Goal: Transaction & Acquisition: Purchase product/service

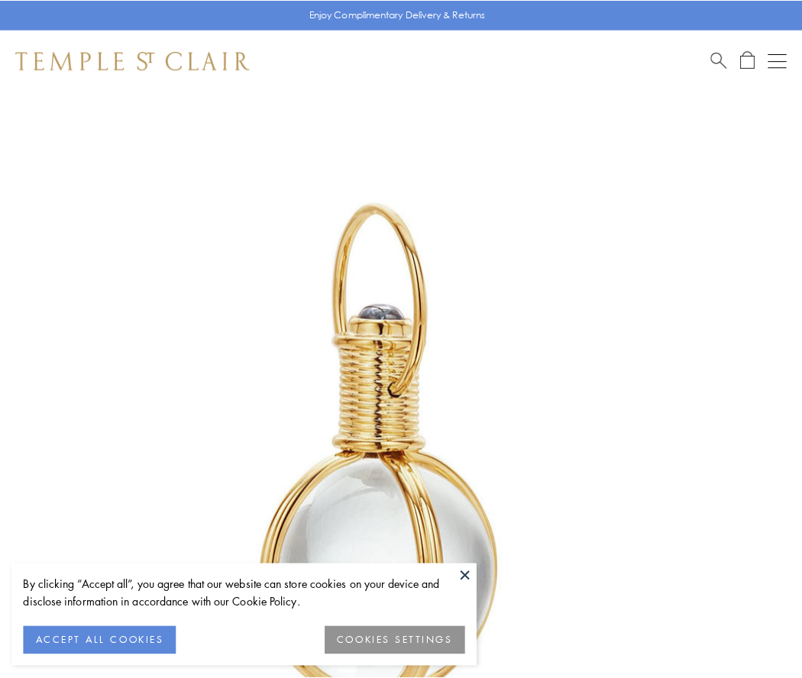
scroll to position [399, 0]
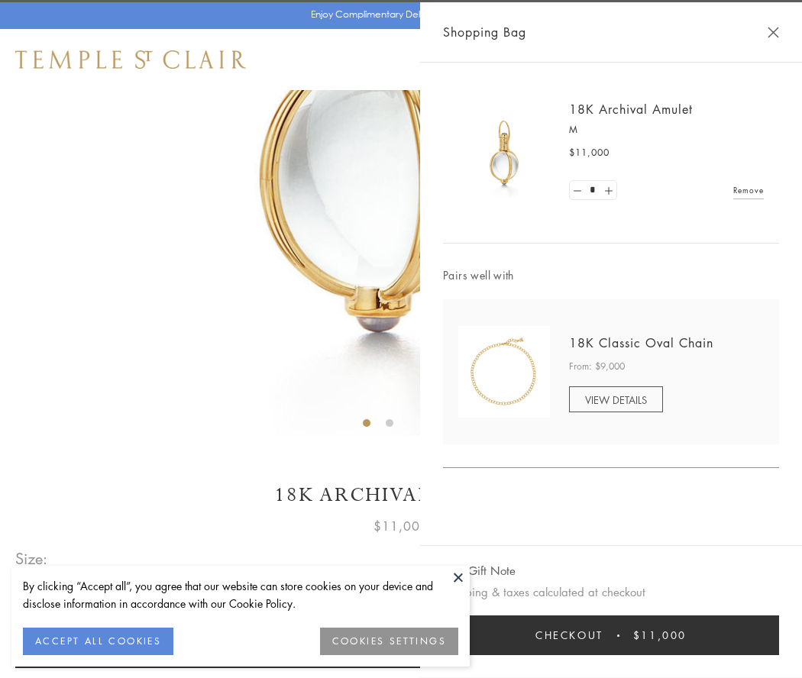
click at [611, 635] on button "Checkout $11,000" at bounding box center [611, 635] width 336 height 40
